Goal: Transaction & Acquisition: Book appointment/travel/reservation

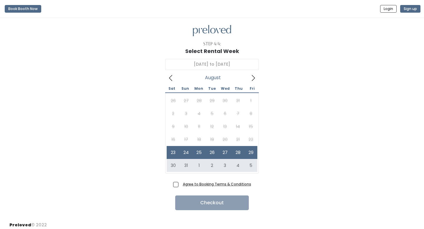
click at [181, 186] on span "Agree to Booking Terms & Conditions" at bounding box center [216, 184] width 71 height 6
click at [181, 185] on input "Agree to Booking Terms & Conditions" at bounding box center [183, 183] width 4 height 4
checkbox input "true"
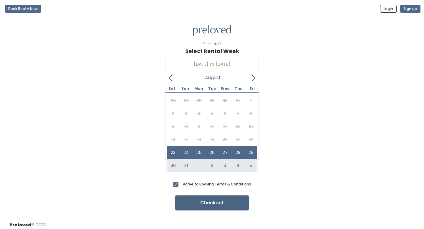
click at [202, 202] on button "Checkout" at bounding box center [212, 203] width 74 height 15
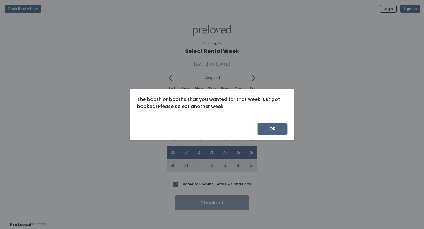
click at [274, 128] on button "OK" at bounding box center [272, 128] width 29 height 11
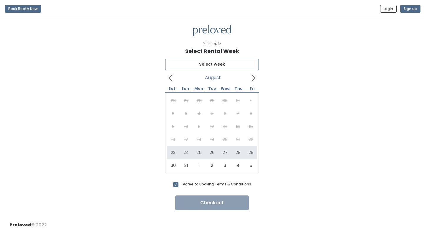
type input "August 23 to August 29"
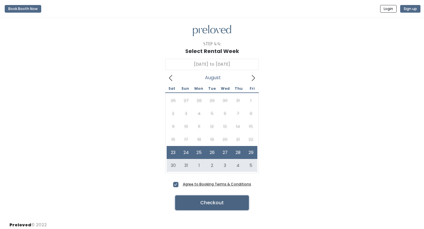
click at [210, 202] on button "Checkout" at bounding box center [212, 203] width 74 height 15
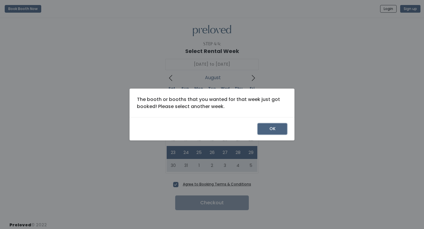
click at [270, 126] on button "OK" at bounding box center [272, 128] width 29 height 11
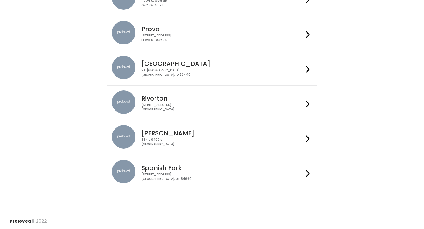
click at [183, 164] on div "Spanish Fork 244 N Main St Spanish Fork, UT 84660" at bounding box center [221, 170] width 164 height 21
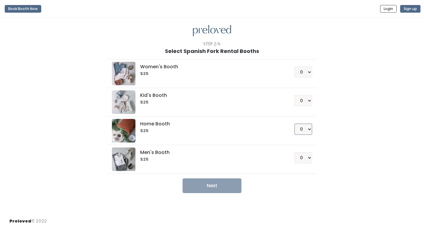
click at [306, 131] on select "0 1 2 3 4" at bounding box center [304, 129] width 18 height 11
select select "1"
click at [224, 185] on button "Next" at bounding box center [212, 186] width 59 height 15
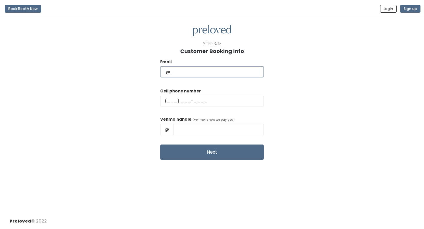
click at [201, 77] on input "text" at bounding box center [212, 71] width 104 height 11
type input "[PERSON_NAME][EMAIL_ADDRESS][DOMAIN_NAME]"
click at [223, 100] on input "text" at bounding box center [212, 101] width 104 height 11
type input "(801) 960-0516"
click at [219, 131] on input "text" at bounding box center [218, 129] width 91 height 11
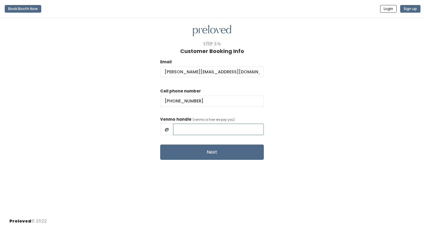
type input "mac_baby_jackson"
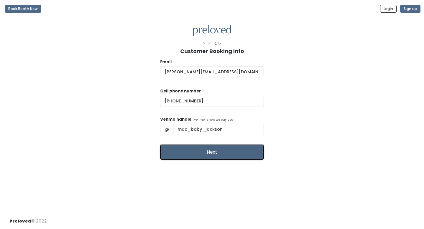
click at [215, 159] on button "Next" at bounding box center [212, 152] width 104 height 15
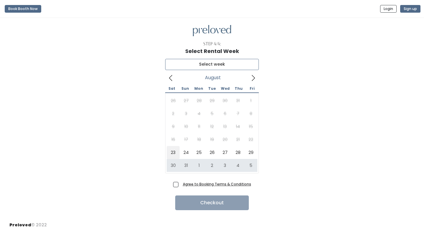
type input "August 23 to August 29"
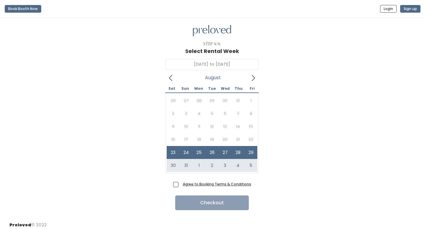
click at [181, 185] on span "Agree to Booking Terms & Conditions" at bounding box center [216, 184] width 71 height 6
click at [181, 185] on input "Agree to Booking Terms & Conditions" at bounding box center [183, 183] width 4 height 4
checkbox input "true"
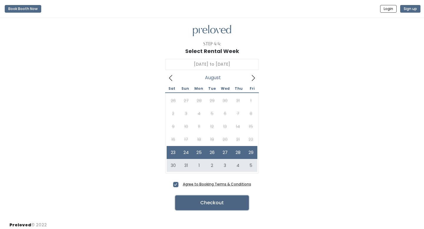
click at [205, 205] on button "Checkout" at bounding box center [212, 203] width 74 height 15
